Goal: Task Accomplishment & Management: Manage account settings

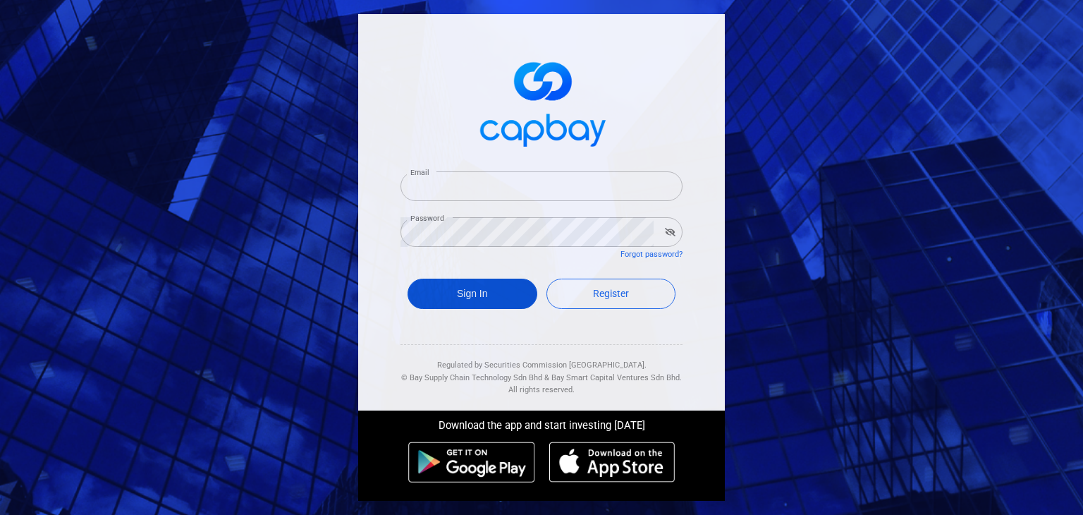
type input "[EMAIL_ADDRESS][DOMAIN_NAME]"
click at [490, 288] on button "Sign In" at bounding box center [473, 294] width 130 height 30
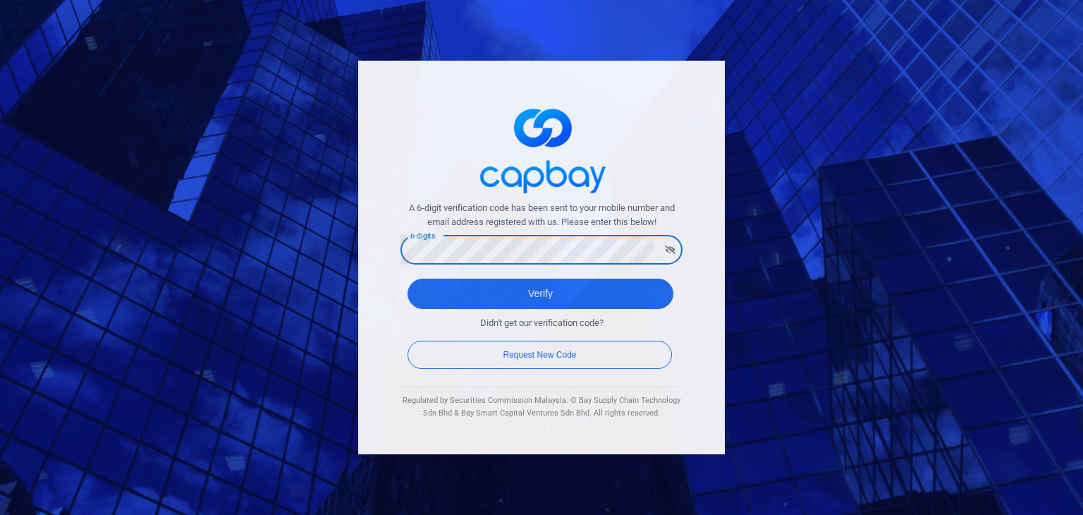
click at [408, 279] on button "Verify" at bounding box center [541, 294] width 266 height 30
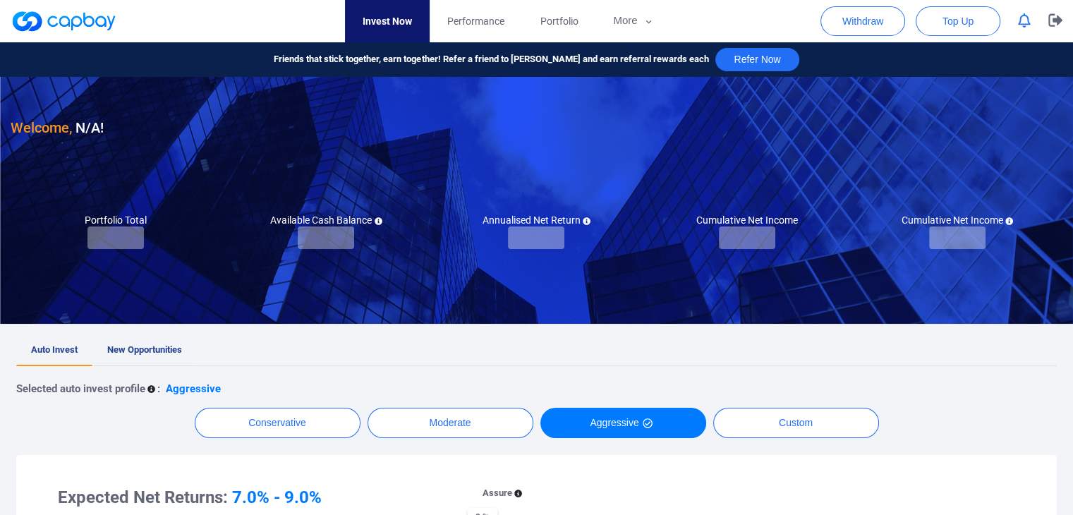
click at [183, 348] on link "New Opportunities" at bounding box center [144, 350] width 104 height 31
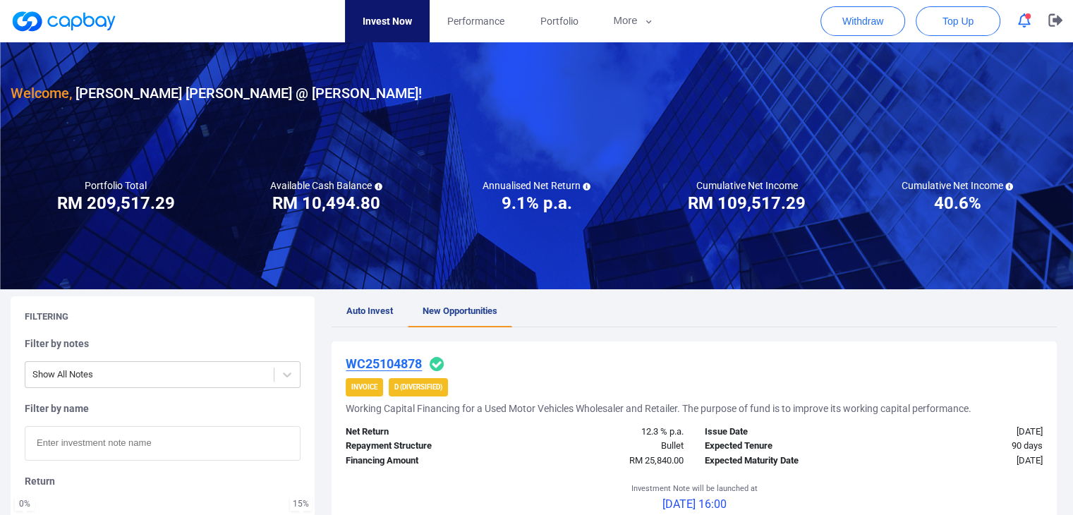
click at [1029, 20] on icon "button" at bounding box center [1024, 20] width 13 height 15
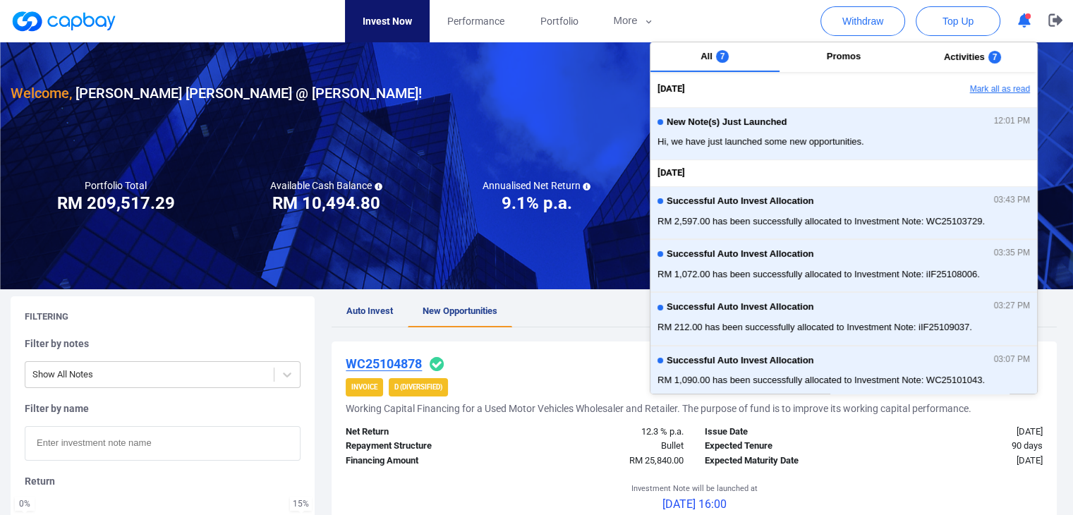
click at [989, 88] on button "Mark all as read" at bounding box center [961, 90] width 152 height 24
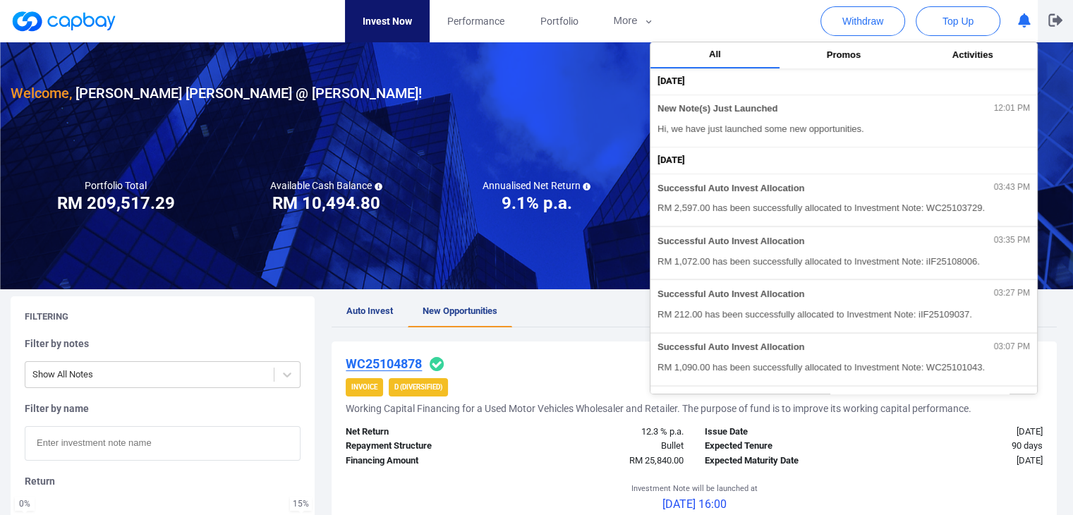
click at [1056, 23] on icon "button" at bounding box center [1055, 20] width 14 height 13
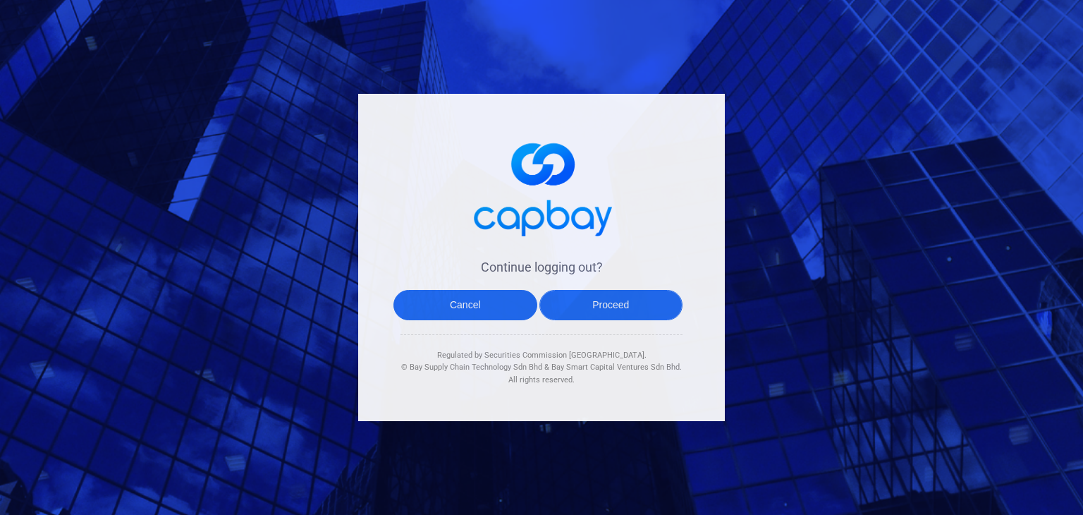
click at [652, 303] on button "Proceed" at bounding box center [611, 305] width 144 height 30
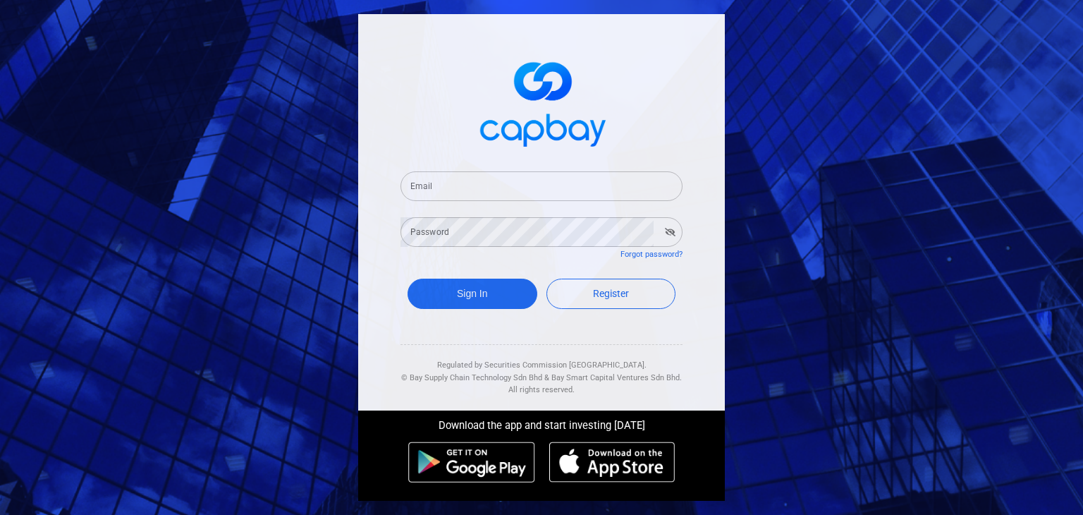
type input "[EMAIL_ADDRESS][DOMAIN_NAME]"
